Goal: Information Seeking & Learning: Learn about a topic

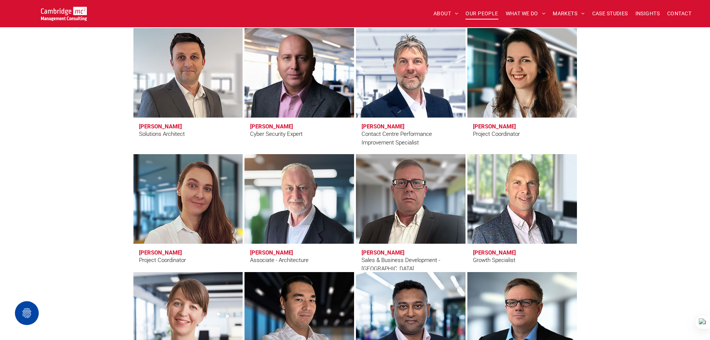
scroll to position [2275, 0]
click at [595, 11] on span "CASE STUDIES" at bounding box center [611, 14] width 36 height 12
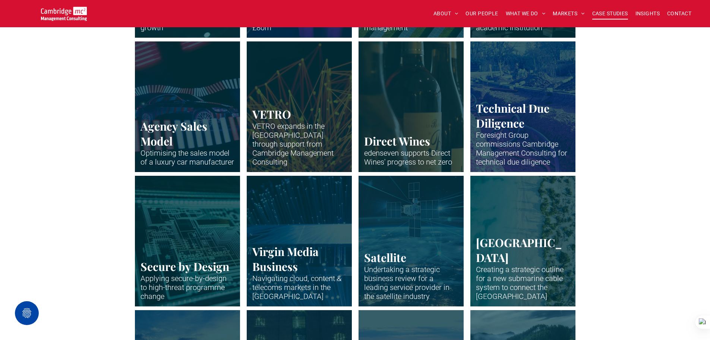
scroll to position [896, 0]
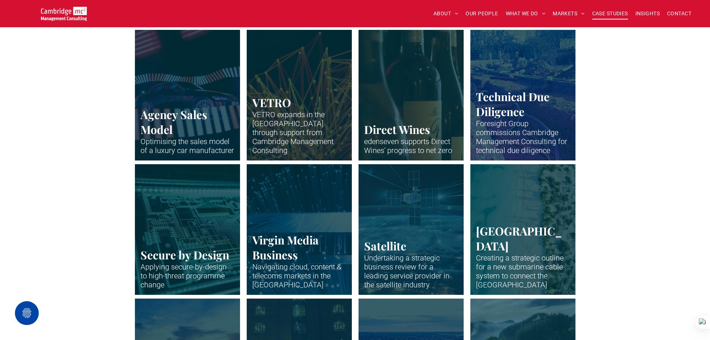
click at [202, 190] on link "Circuit board in stark neon blue outlines" at bounding box center [187, 229] width 111 height 138
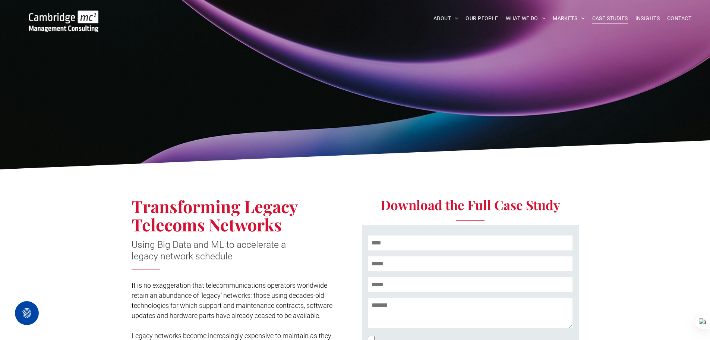
click at [603, 16] on span "CASE STUDIES" at bounding box center [611, 19] width 36 height 12
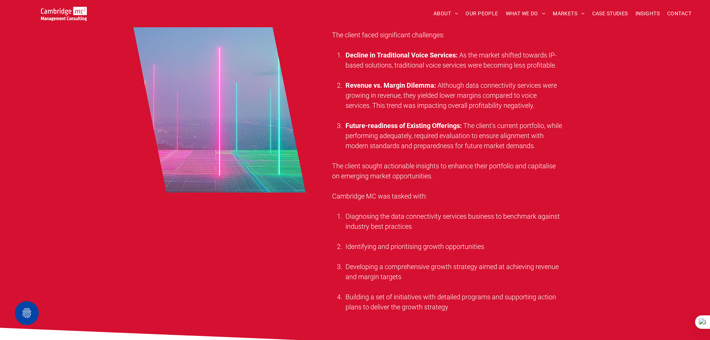
scroll to position [522, 0]
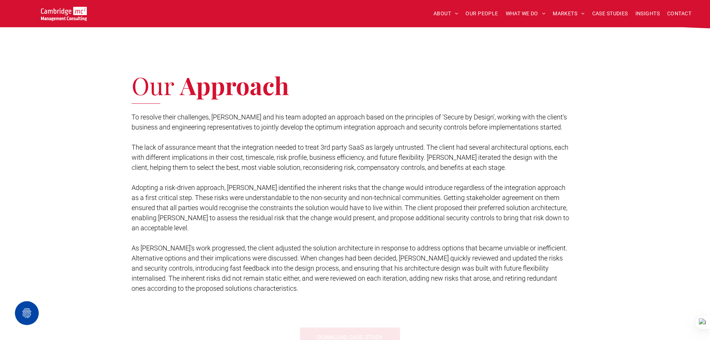
scroll to position [746, 0]
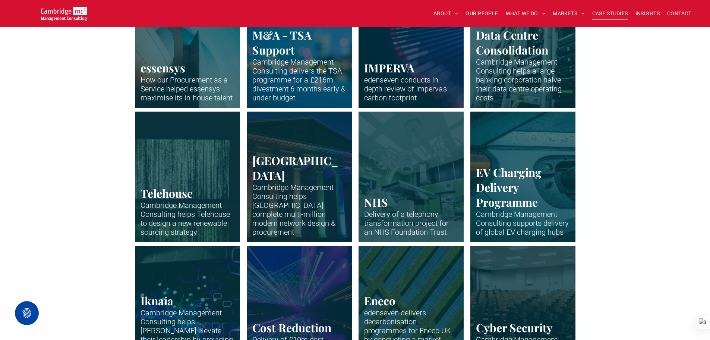
scroll to position [559, 0]
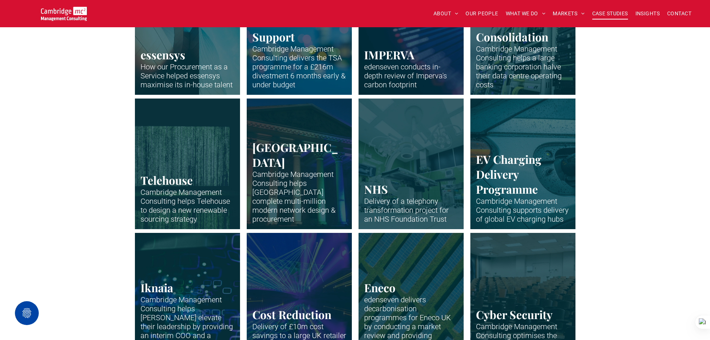
click at [285, 171] on link "Colonade and pillars of a University of Bristol building lit up colourfully at …" at bounding box center [299, 163] width 111 height 138
click at [415, 189] on link "Interior of hospital surgery room - green tiles and hospital equipment" at bounding box center [410, 163] width 111 height 138
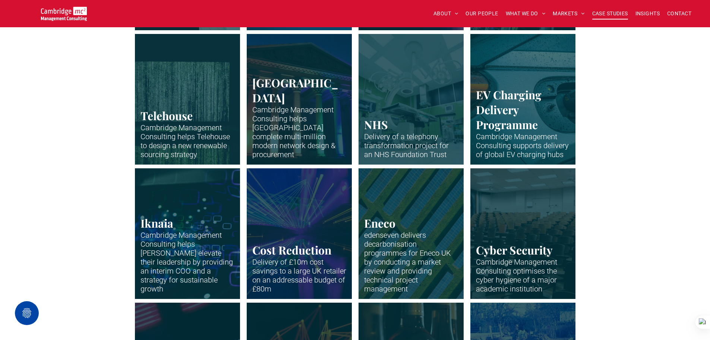
scroll to position [634, 0]
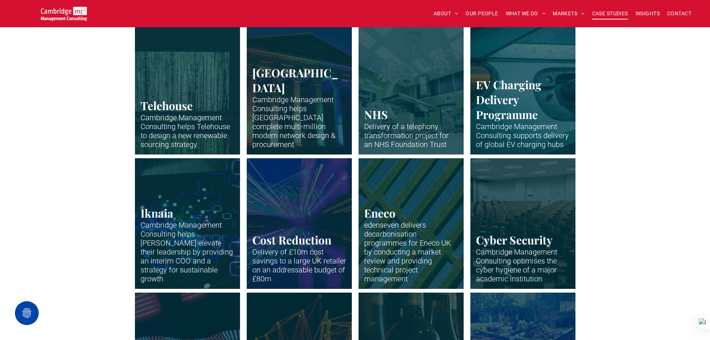
click at [515, 244] on link "Neon abstract" at bounding box center [522, 223] width 111 height 138
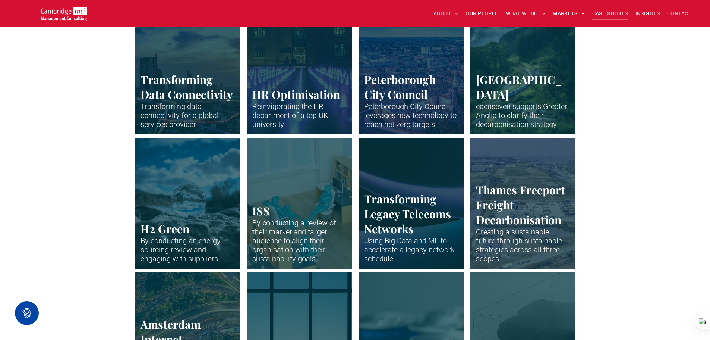
scroll to position [1193, 0]
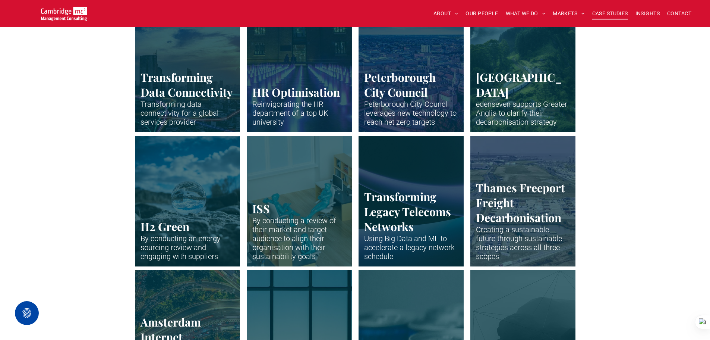
click at [395, 173] on link "Drone shot of Peterborough" at bounding box center [410, 201] width 111 height 138
drag, startPoint x: 34, startPoint y: 117, endPoint x: 40, endPoint y: 65, distance: 52.5
click at [35, 115] on div "Transforming Data Connectivity Transforming data connectivity for a global serv…" at bounding box center [355, 68] width 710 height 134
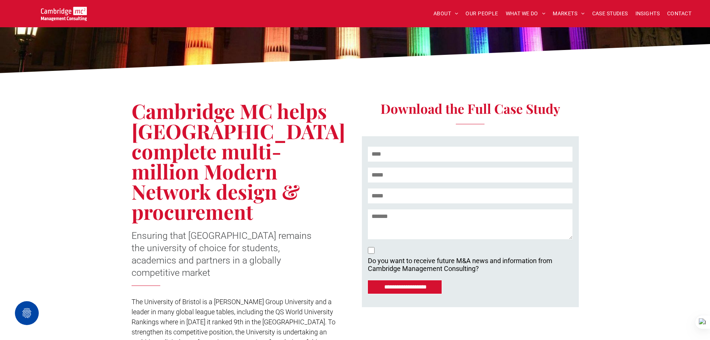
scroll to position [149, 0]
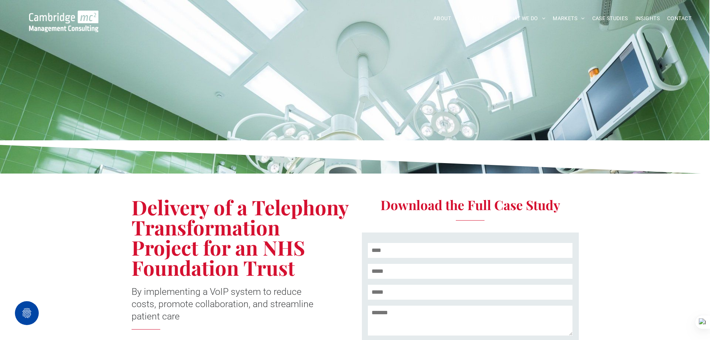
scroll to position [149, 0]
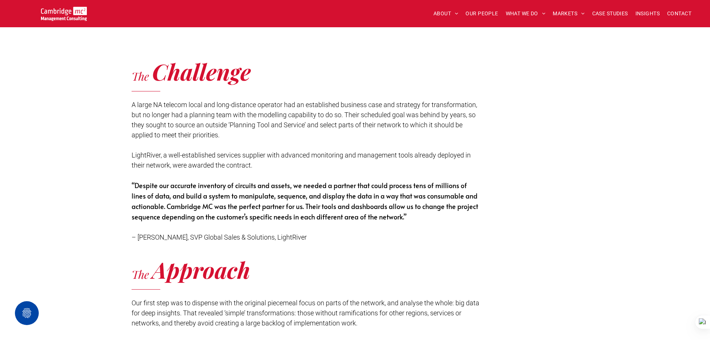
scroll to position [895, 0]
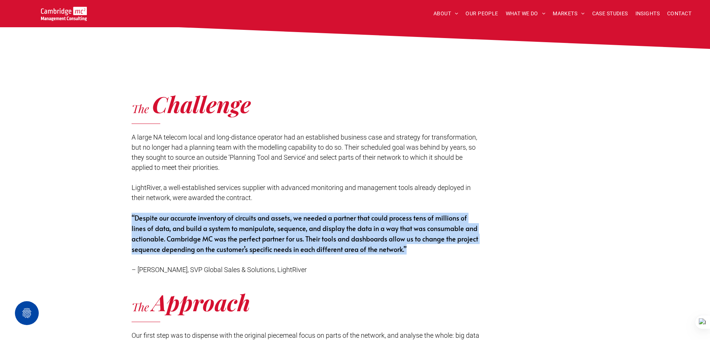
drag, startPoint x: 132, startPoint y: 216, endPoint x: 440, endPoint y: 250, distance: 310.3
click at [445, 252] on p "“Despite our accurate inventory of circuits and assets, we needed a partner tha…" at bounding box center [307, 244] width 350 height 62
copy span "“Despite our accurate inventory of circuits and assets, we needed a partner tha…"
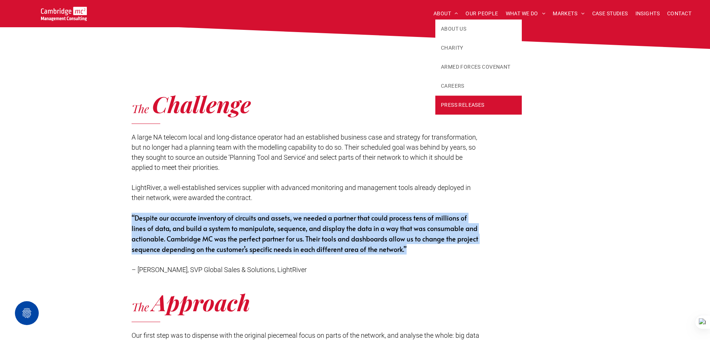
click at [457, 101] on span "PRESS RELEASES" at bounding box center [463, 105] width 44 height 8
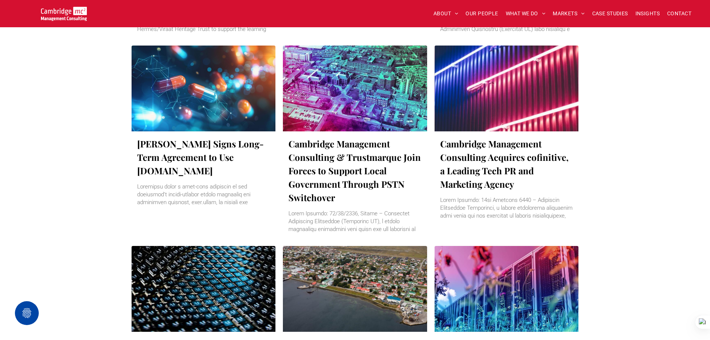
scroll to position [597, 0]
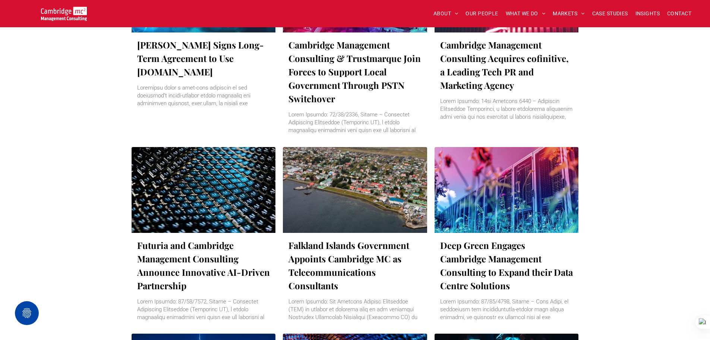
click at [351, 164] on div at bounding box center [355, 189] width 153 height 91
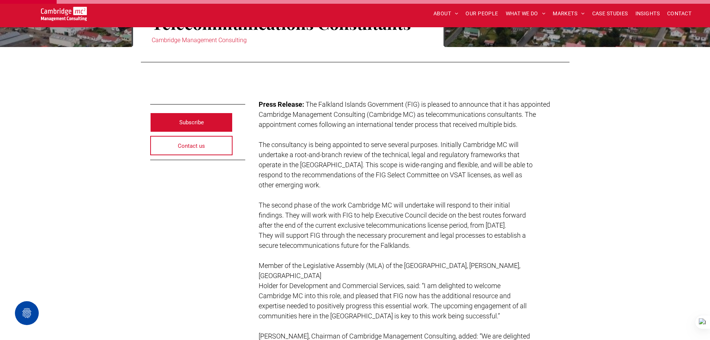
scroll to position [149, 0]
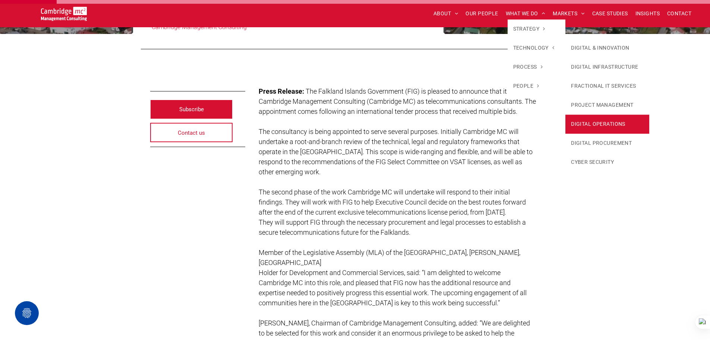
click at [605, 124] on link "DIGITAL OPERATIONS" at bounding box center [608, 123] width 84 height 19
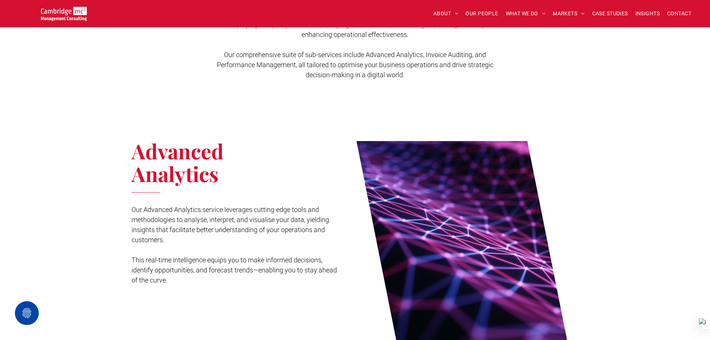
scroll to position [298, 0]
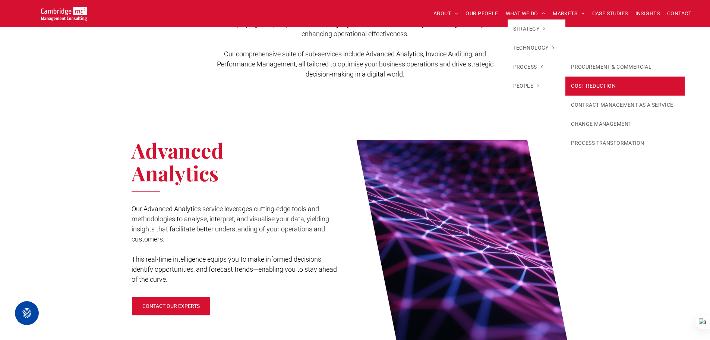
click at [602, 83] on link "COST REDUCTION" at bounding box center [625, 85] width 119 height 19
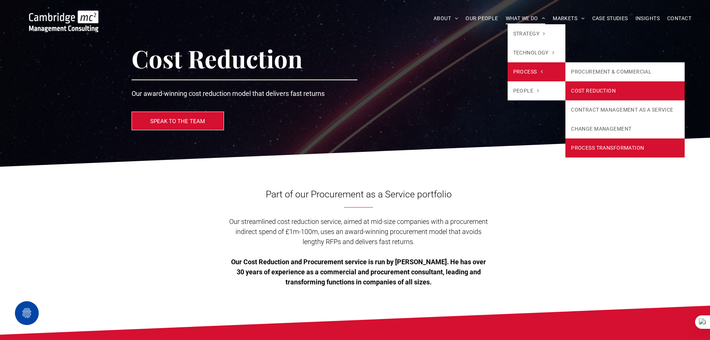
click at [589, 151] on link "PROCESS TRANSFORMATION" at bounding box center [625, 147] width 119 height 19
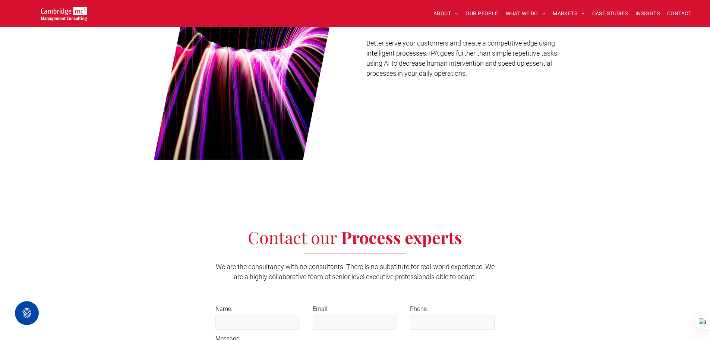
scroll to position [1730, 0]
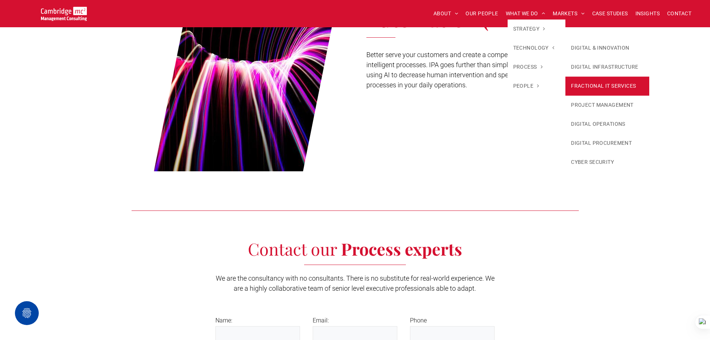
click at [591, 77] on link "FRACTIONAL IT SERVICES" at bounding box center [608, 85] width 84 height 19
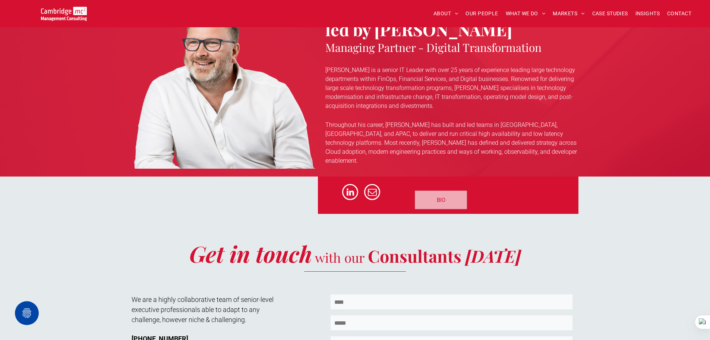
scroll to position [2349, 0]
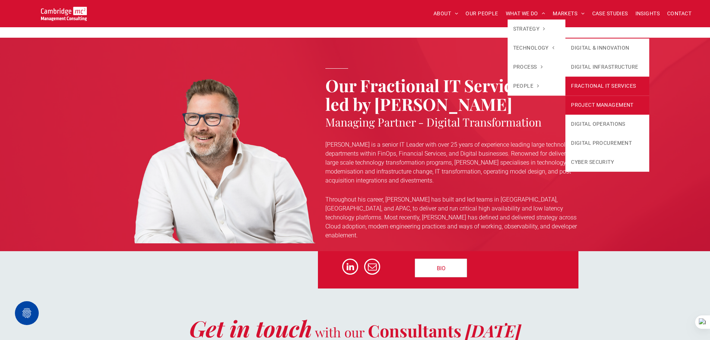
click at [602, 98] on link "PROJECT MANAGEMENT" at bounding box center [608, 104] width 84 height 19
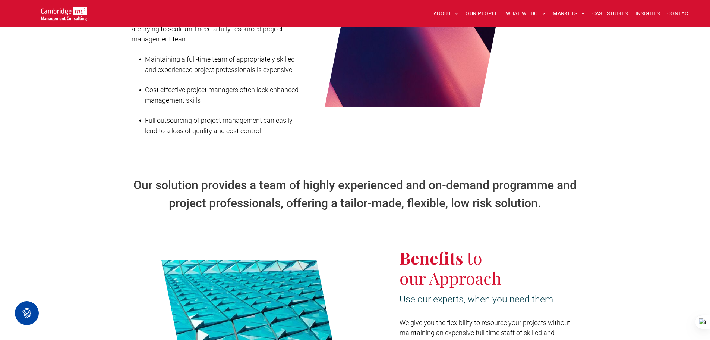
scroll to position [522, 0]
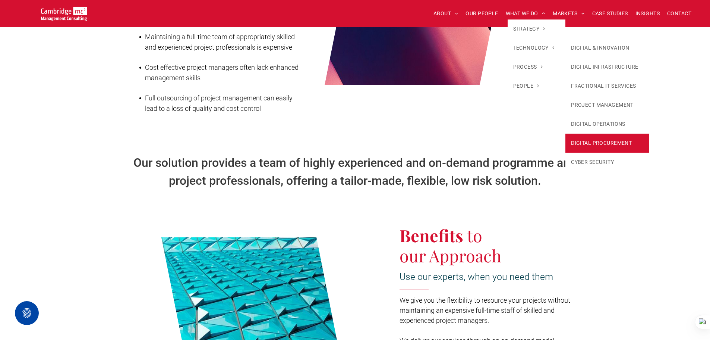
click at [609, 141] on link "DIGITAL PROCUREMENT" at bounding box center [608, 142] width 84 height 19
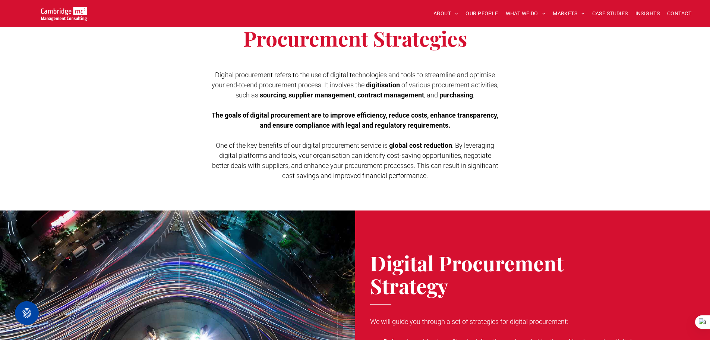
scroll to position [224, 0]
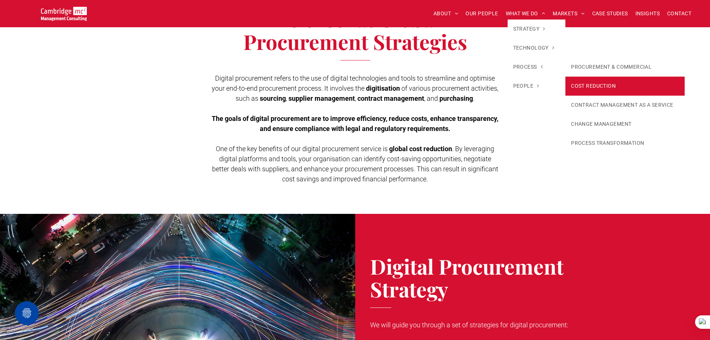
click at [590, 78] on link "COST REDUCTION" at bounding box center [625, 85] width 119 height 19
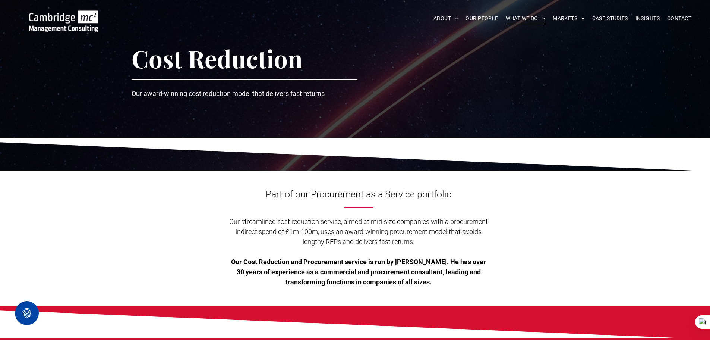
scroll to position [75, 0]
